Goal: Information Seeking & Learning: Compare options

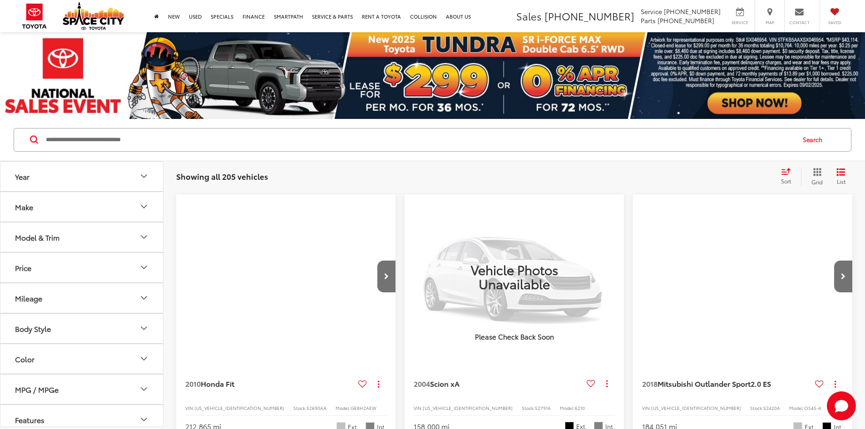
click at [59, 139] on input "Search by Make, Model, or Keyword" at bounding box center [419, 140] width 749 height 22
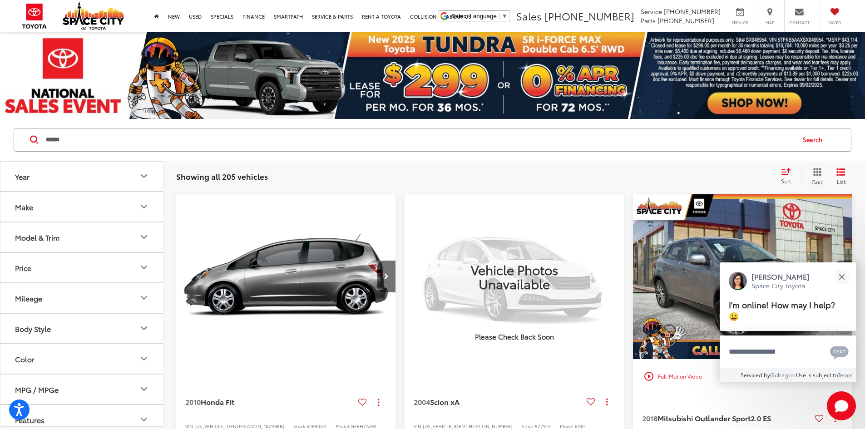
type input "******"
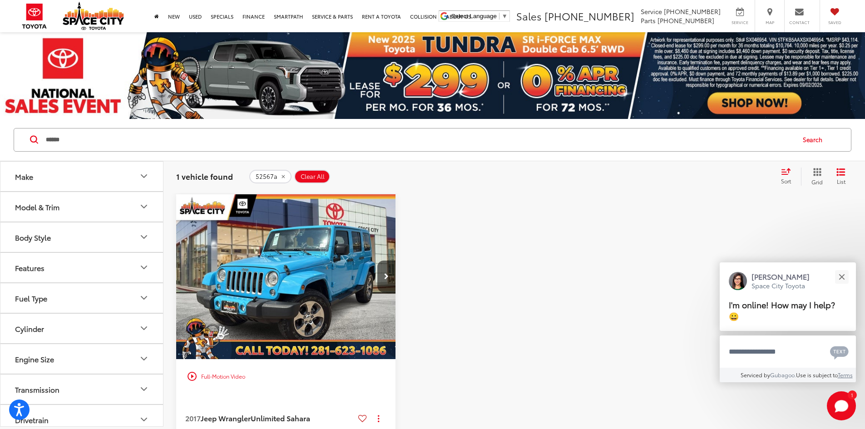
click at [251, 256] on img "2017 Jeep Wrangler Unlimited Sahara 0" at bounding box center [286, 277] width 221 height 166
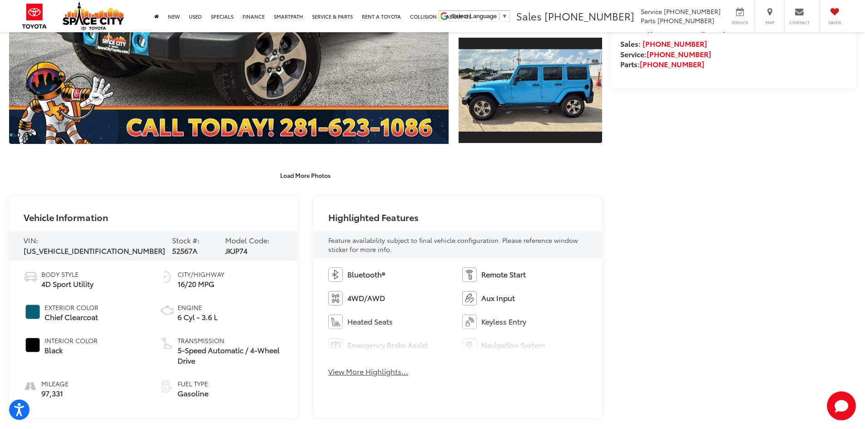
scroll to position [318, 0]
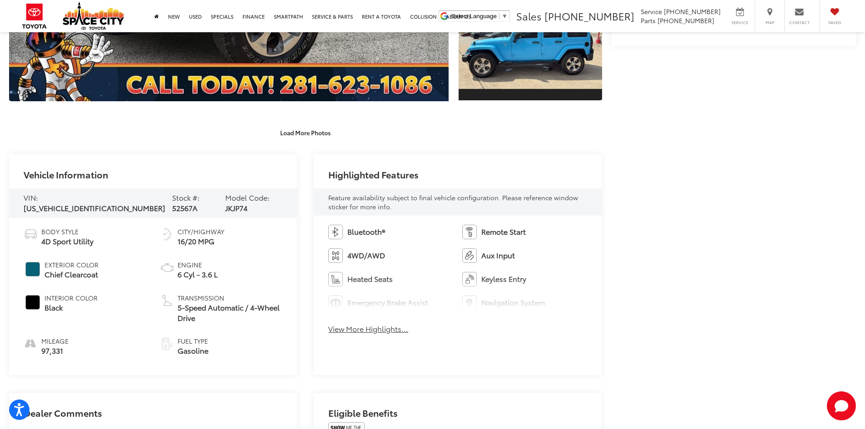
click at [172, 204] on span "52567A" at bounding box center [184, 207] width 25 height 10
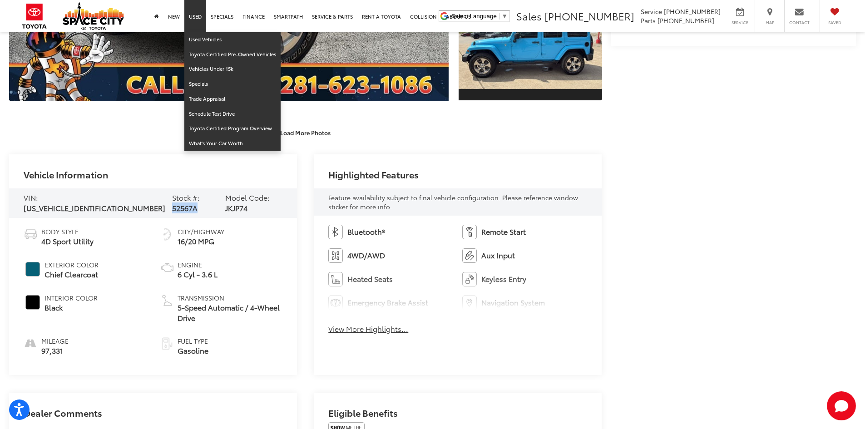
copy span "52567A"
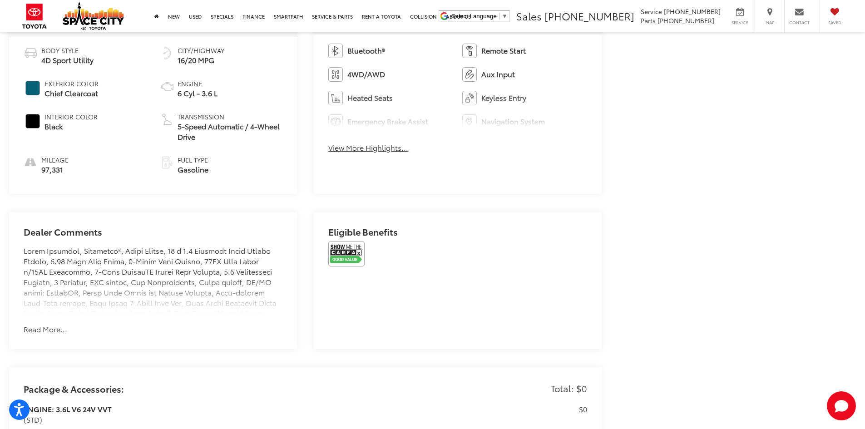
scroll to position [499, 0]
click at [332, 245] on img at bounding box center [346, 253] width 36 height 25
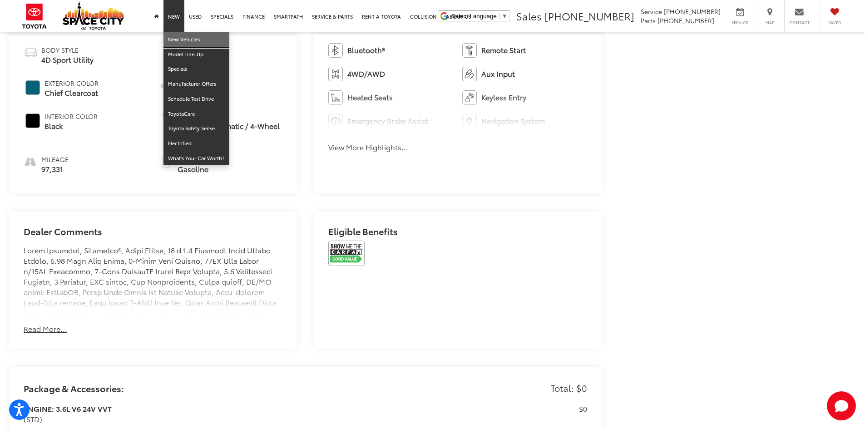
click at [193, 44] on link "New Vehicles" at bounding box center [196, 39] width 66 height 15
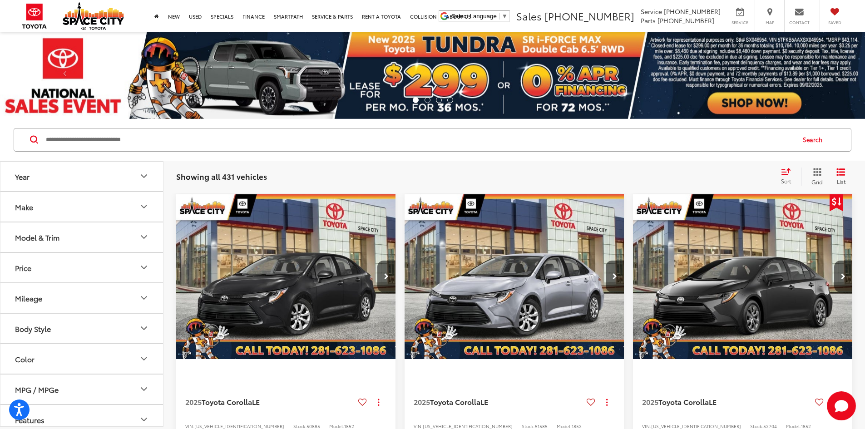
click at [59, 240] on div "Model & Trim" at bounding box center [37, 237] width 44 height 9
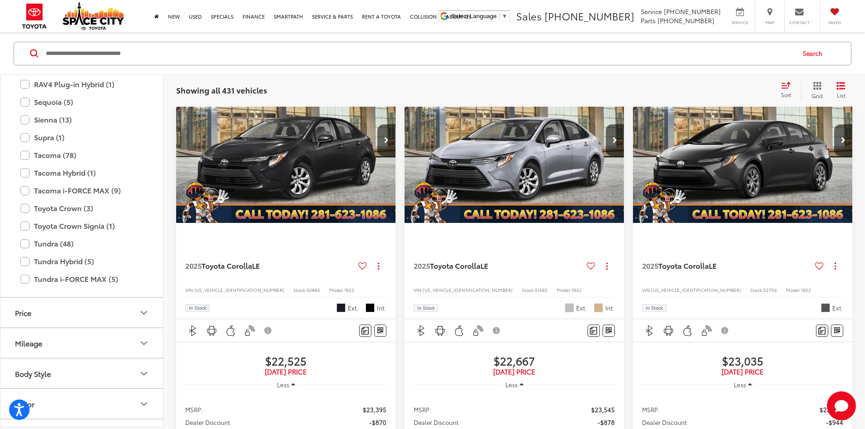
scroll to position [358, 0]
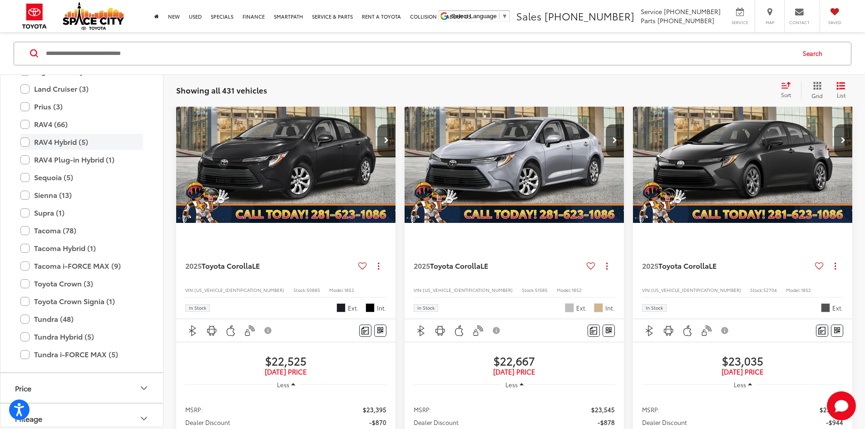
click at [78, 143] on label "RAV4 Hybrid (5)" at bounding box center [81, 142] width 123 height 16
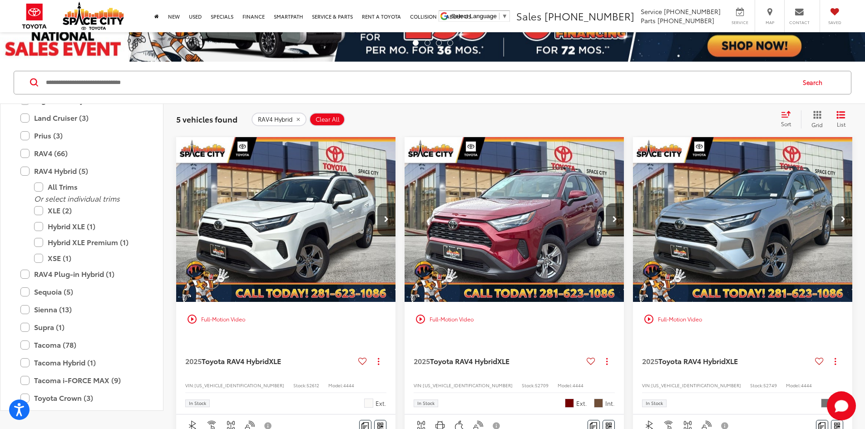
scroll to position [41, 0]
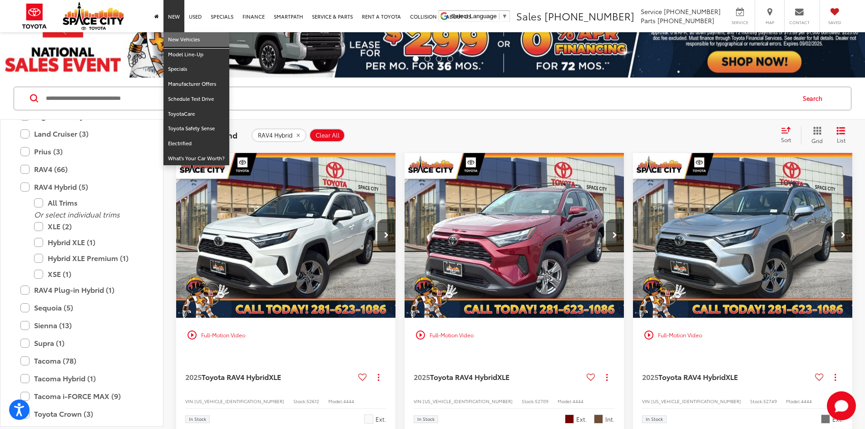
click at [180, 40] on link "New Vehicles" at bounding box center [196, 39] width 66 height 15
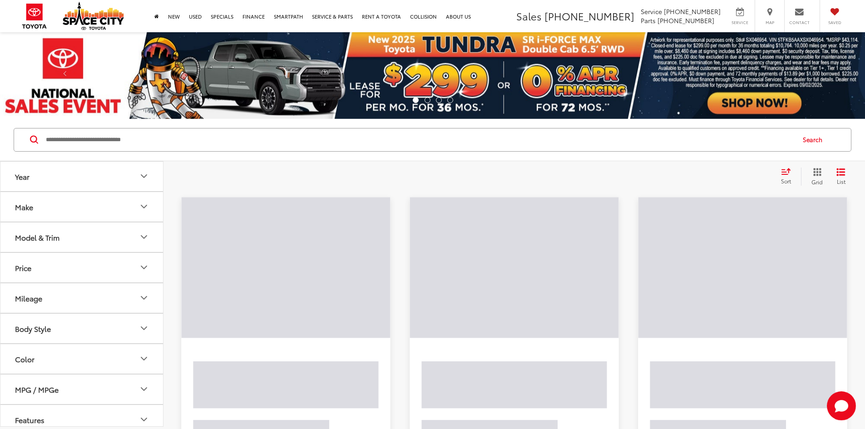
click at [54, 239] on div "Model & Trim" at bounding box center [37, 237] width 44 height 9
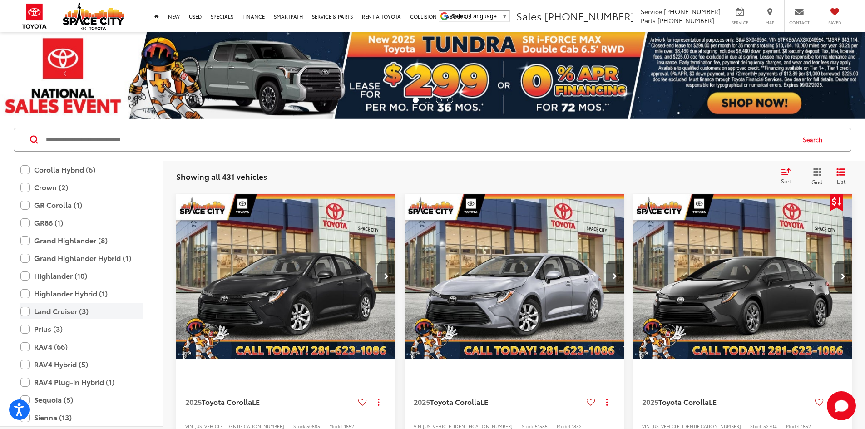
click at [71, 315] on label "Land Cruiser (3)" at bounding box center [81, 311] width 123 height 16
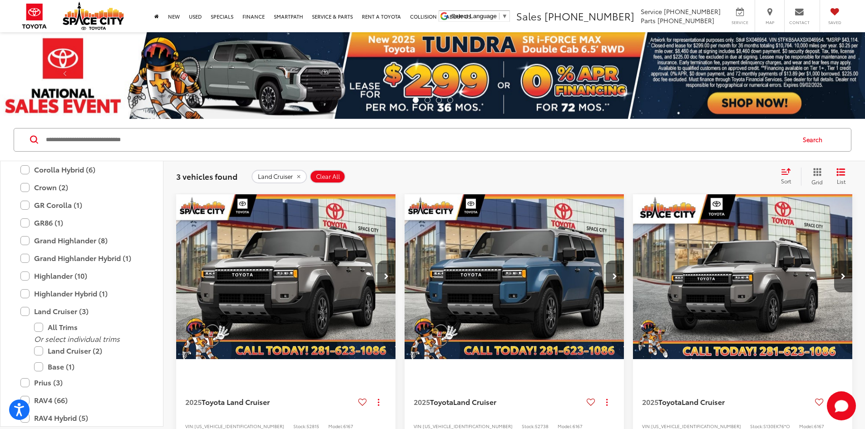
click at [438, 242] on img "2025 Toyota Land Cruiser Land Cruiser 0" at bounding box center [514, 277] width 221 height 166
